Goal: Task Accomplishment & Management: Manage account settings

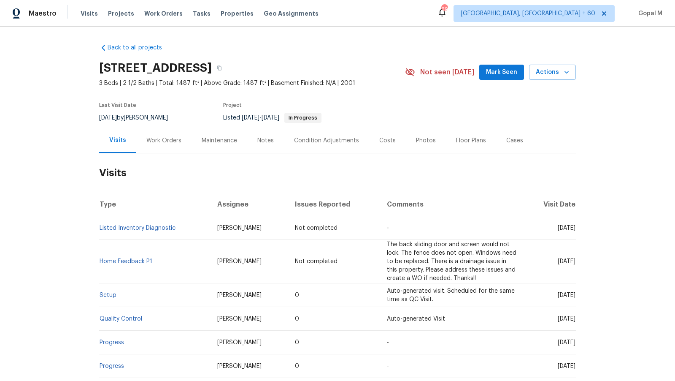
click at [167, 144] on div "Work Orders" at bounding box center [163, 140] width 35 height 8
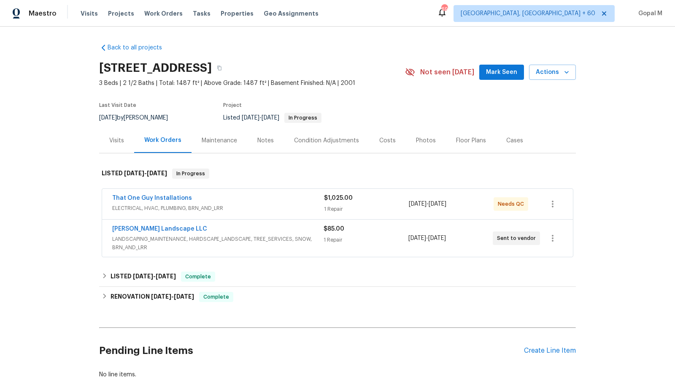
click at [318, 242] on span "LANDSCAPING_MAINTENANCE, HARDSCAPE_LANDSCAPE, TREE_SERVICES, SNOW, BRN_AND_LRR" at bounding box center [217, 243] width 211 height 17
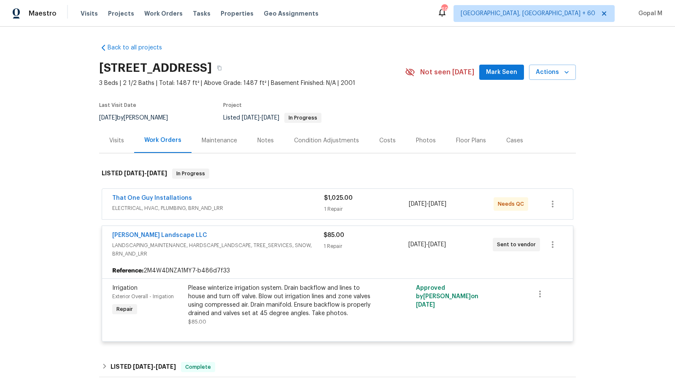
click at [300, 200] on div "That One Guy Installations" at bounding box center [218, 199] width 212 height 10
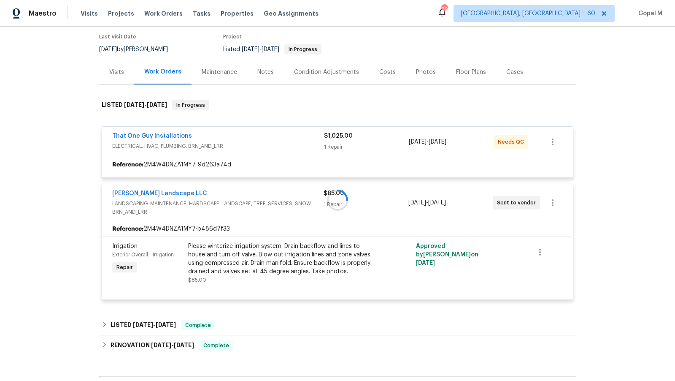
scroll to position [71, 0]
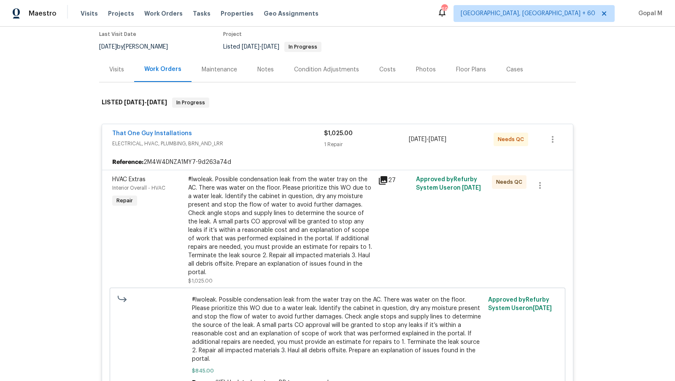
click at [111, 74] on div "Visits" at bounding box center [116, 69] width 35 height 25
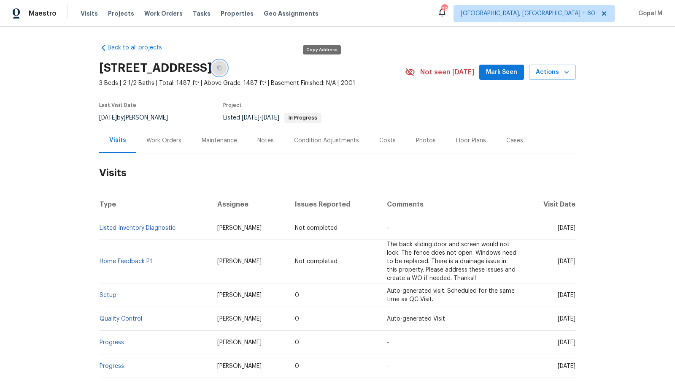
click at [222, 68] on icon "button" at bounding box center [219, 67] width 5 height 5
click at [222, 67] on icon "button" at bounding box center [219, 67] width 5 height 5
click at [85, 17] on span "Visits" at bounding box center [89, 13] width 17 height 8
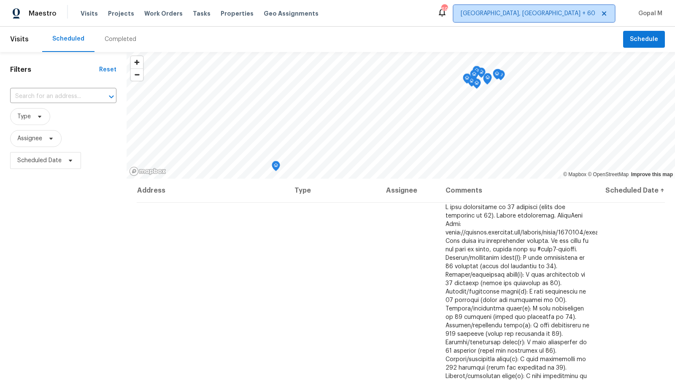
click at [551, 11] on span "[GEOGRAPHIC_DATA], [GEOGRAPHIC_DATA] + 60" at bounding box center [528, 13] width 135 height 8
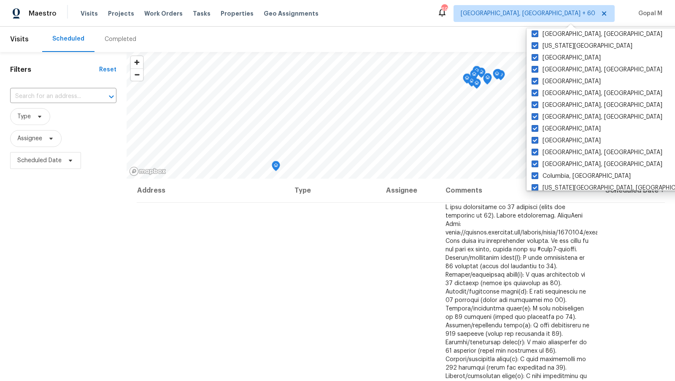
scroll to position [373, 0]
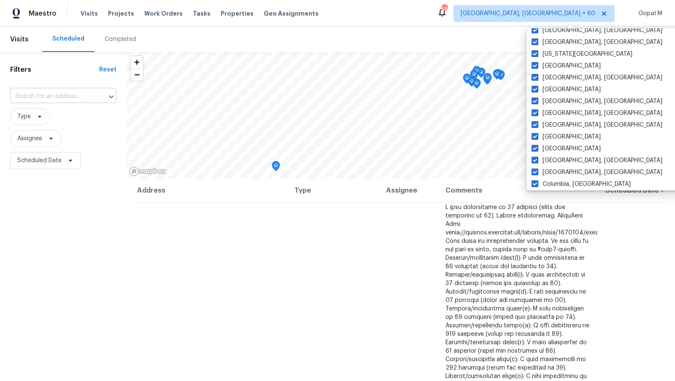
click at [67, 97] on input "text" at bounding box center [51, 96] width 83 height 13
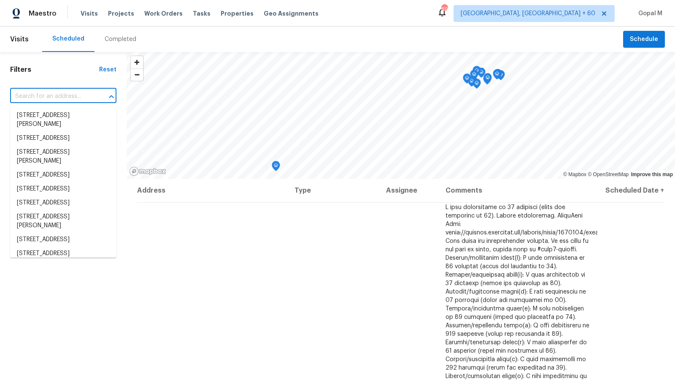
paste input "[STREET_ADDRESS]"
type input "7575 Elmwood St, Littleton, CO 80125"
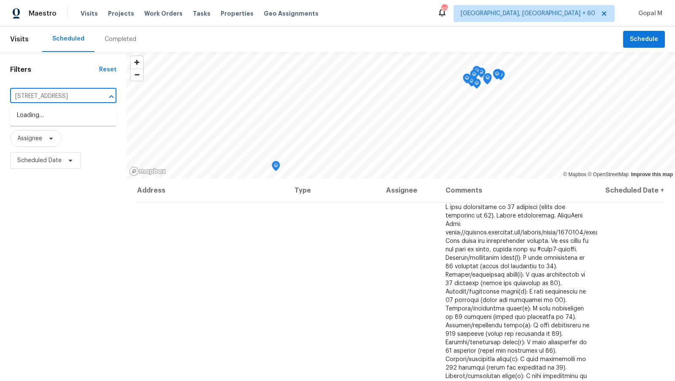
scroll to position [0, 26]
click at [70, 121] on li "7575 Elmwood St, Littleton, CO 80125" at bounding box center [63, 115] width 106 height 14
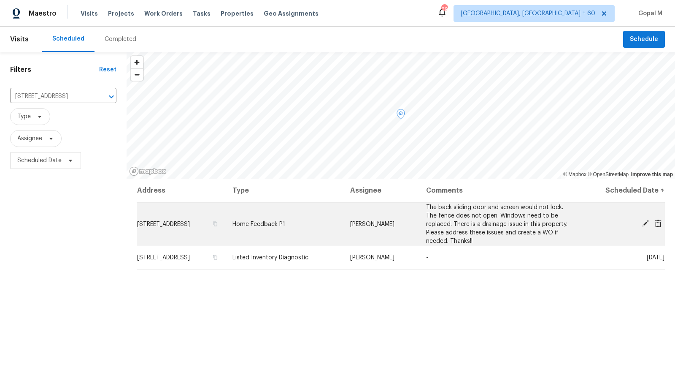
click at [646, 223] on icon at bounding box center [645, 223] width 7 height 7
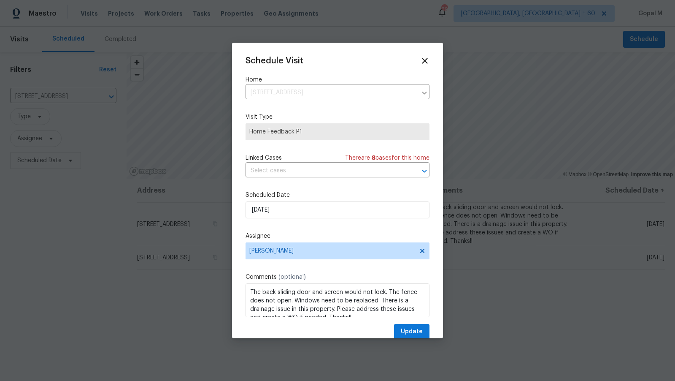
scroll to position [9, 0]
click at [335, 302] on textarea "The back sliding door and screen would not lock. The fence does not open. Windo…" at bounding box center [338, 300] width 184 height 34
paste textarea "The patio and screen door talked about above."
click at [262, 293] on textarea "The back sliding door and screen would not lock. The fence does not open. Windo…" at bounding box center [338, 300] width 184 height 34
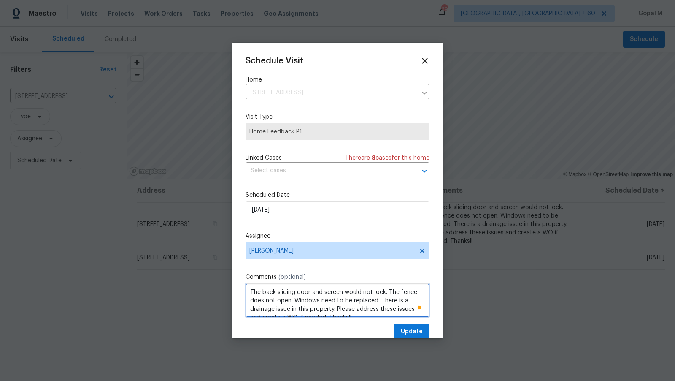
paste textarea "patio"
type textarea "The patio, back sliding door and screen would not lock. The fence does not open…"
click at [416, 329] on span "Update" at bounding box center [412, 331] width 22 height 11
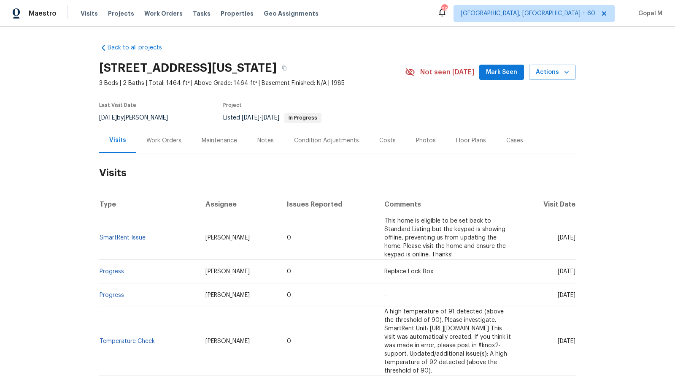
click at [172, 141] on div "Work Orders" at bounding box center [163, 140] width 35 height 8
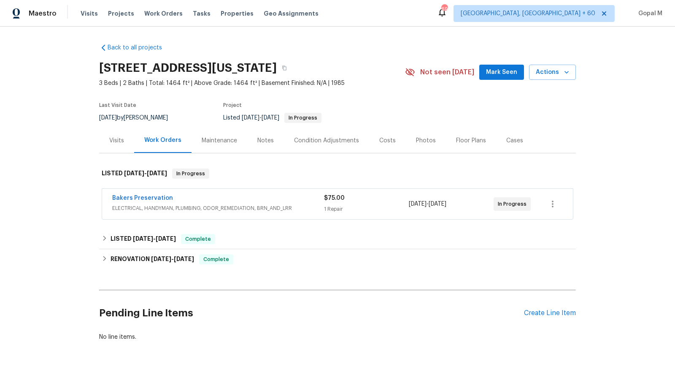
click at [259, 197] on div "Bakers Preservation" at bounding box center [218, 199] width 212 height 10
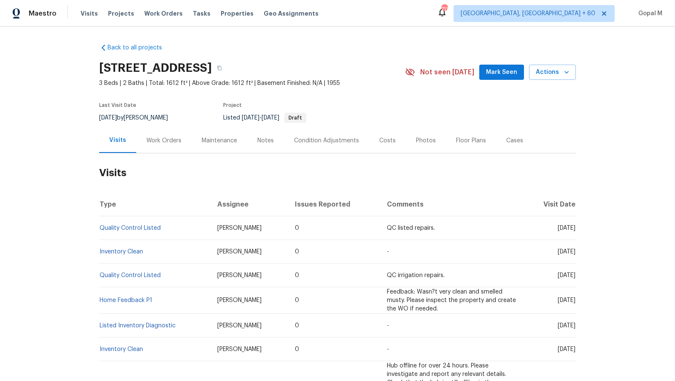
click at [167, 143] on div "Work Orders" at bounding box center [163, 140] width 35 height 8
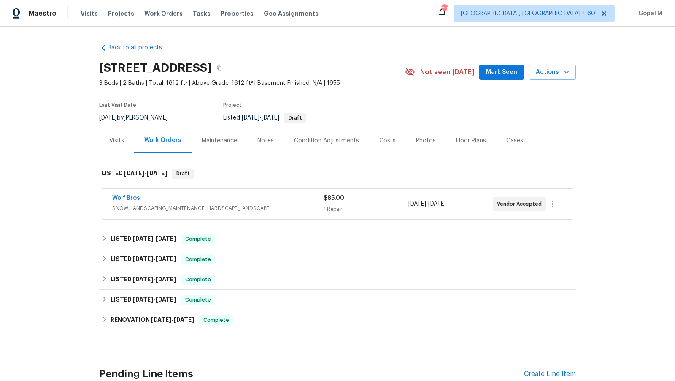
click at [301, 200] on div "Wolf Bros" at bounding box center [217, 199] width 211 height 10
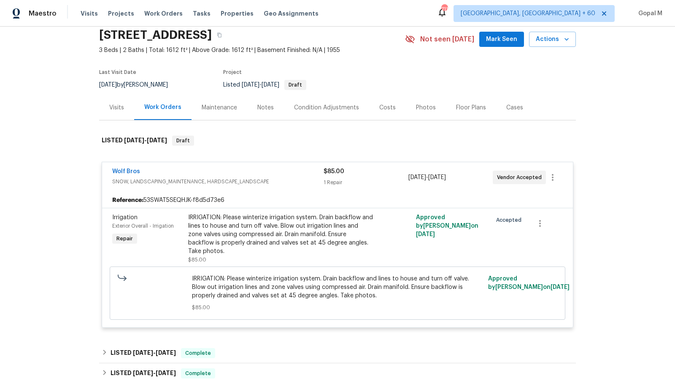
scroll to position [46, 0]
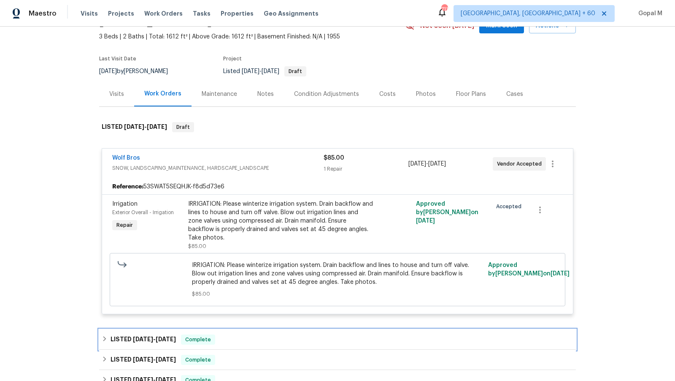
click at [176, 336] on span "[DATE]" at bounding box center [166, 339] width 20 height 6
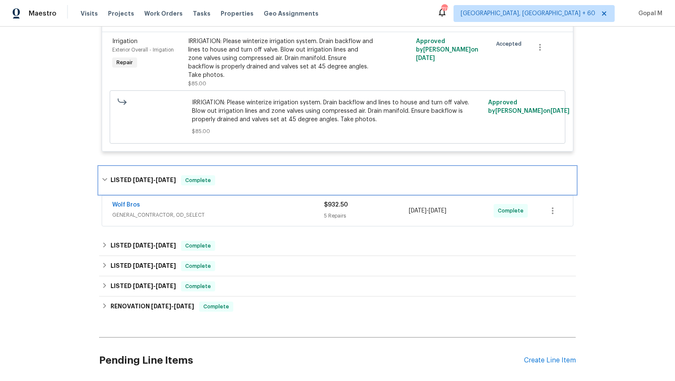
scroll to position [235, 0]
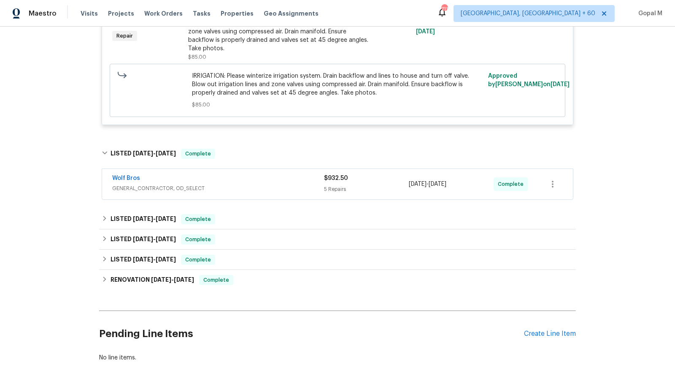
click at [372, 174] on div "$932.50" at bounding box center [366, 178] width 85 height 8
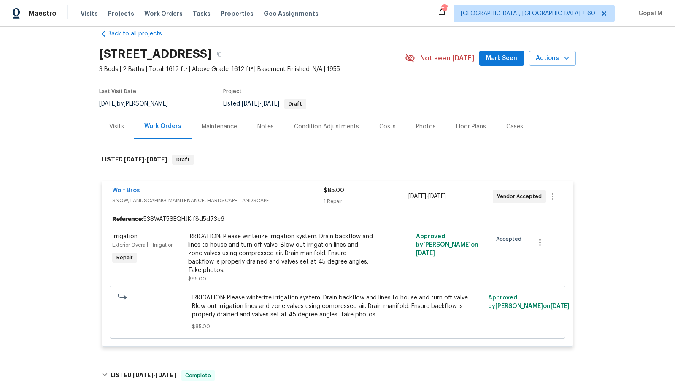
scroll to position [20, 0]
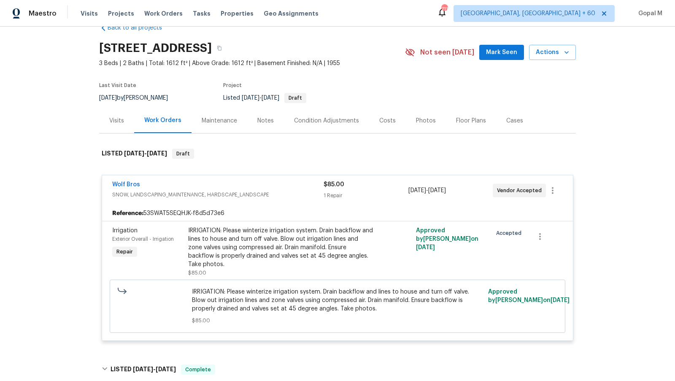
click at [114, 126] on div "Visits" at bounding box center [116, 120] width 35 height 25
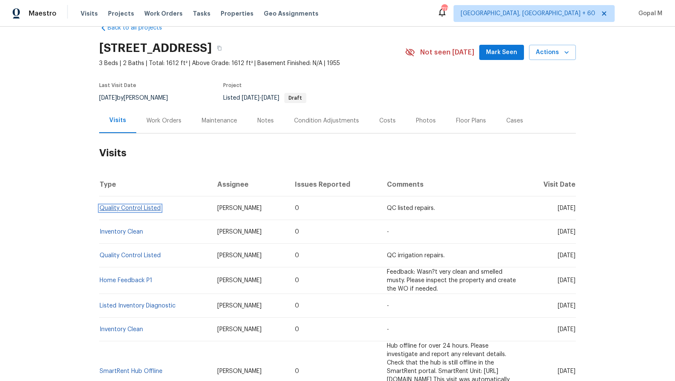
click at [135, 208] on link "Quality Control Listed" at bounding box center [130, 208] width 61 height 6
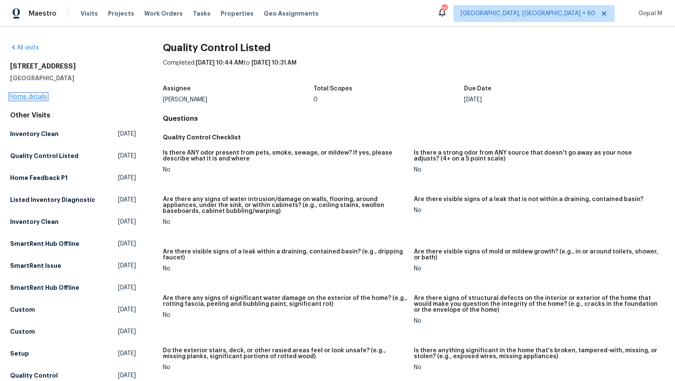
click at [44, 95] on link "Home details" at bounding box center [28, 97] width 37 height 6
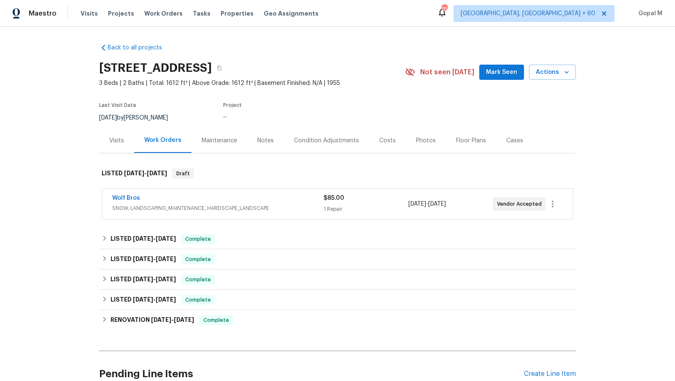
click at [211, 201] on div "Wolf Bros" at bounding box center [217, 199] width 211 height 10
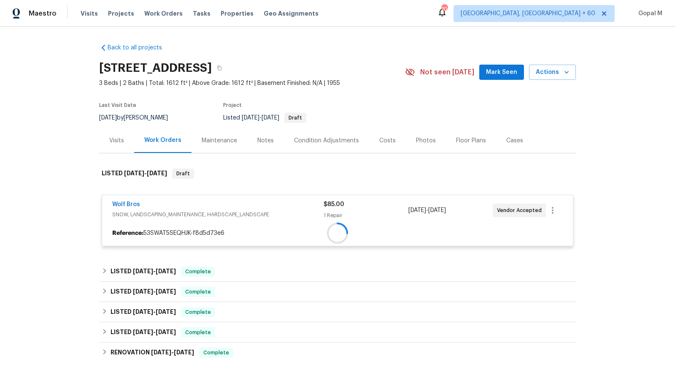
scroll to position [65, 0]
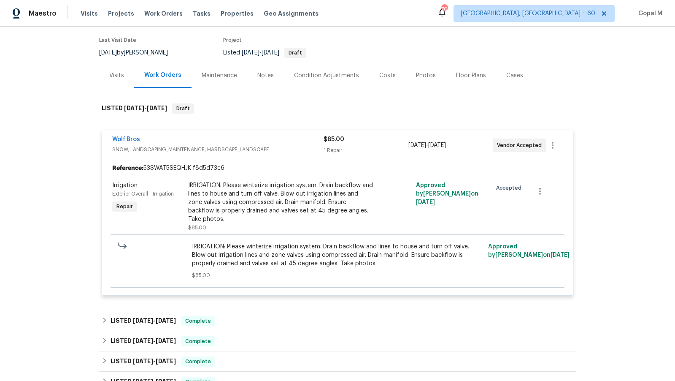
click at [114, 73] on div "Visits" at bounding box center [116, 75] width 15 height 8
